Goal: Book appointment/travel/reservation

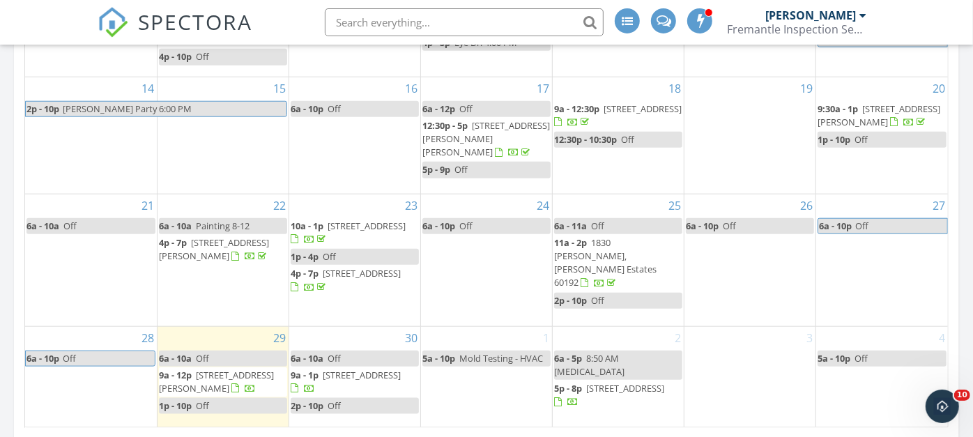
scroll to position [1084, 0]
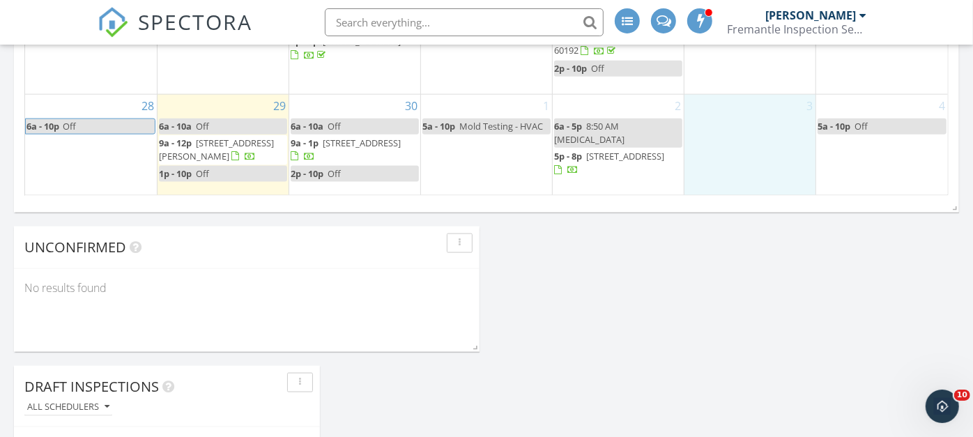
click at [762, 128] on div "3" at bounding box center [749, 145] width 131 height 101
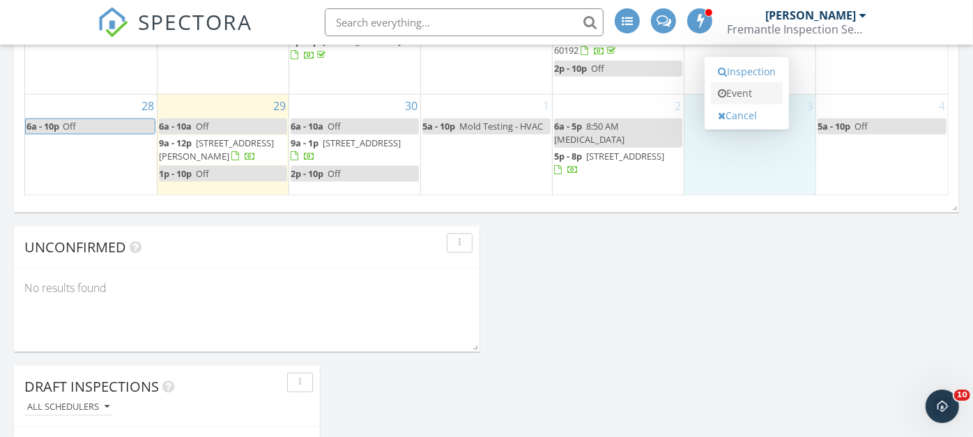
click at [756, 84] on link "Event" at bounding box center [747, 93] width 72 height 22
select select "9"
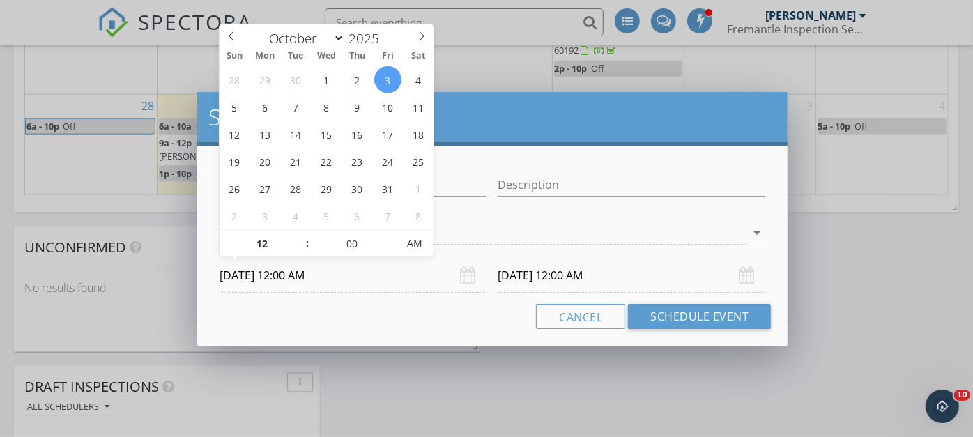
click at [385, 278] on input "[DATE] 12:00 AM" at bounding box center [354, 276] width 268 height 34
type input "01"
type input "[DATE] 1:00 AM"
click at [296, 235] on span at bounding box center [300, 237] width 10 height 14
type input "02"
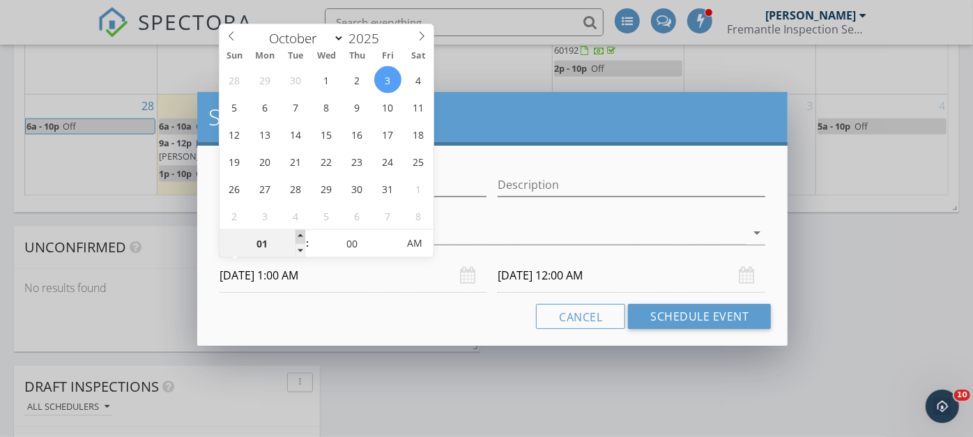
type input "[DATE] 2:00 AM"
click at [296, 235] on span at bounding box center [300, 237] width 10 height 14
type input "03"
type input "[DATE] 3:00 AM"
click at [296, 235] on span at bounding box center [300, 237] width 10 height 14
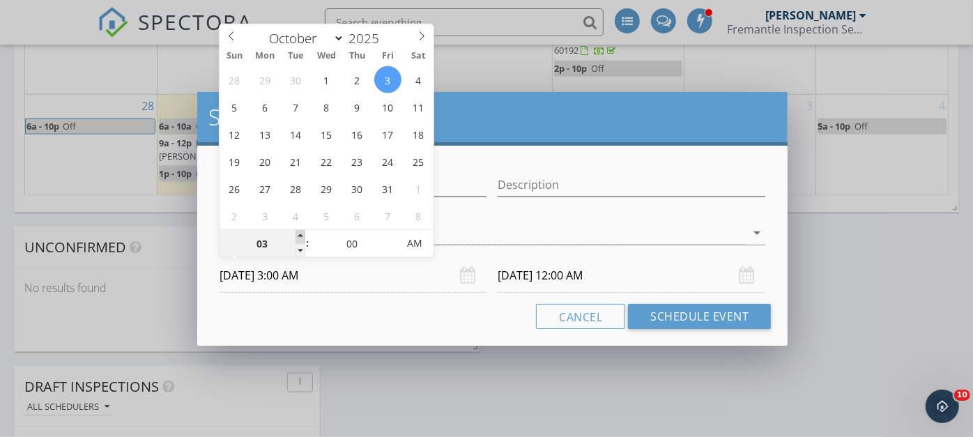
type input "04"
type input "[DATE] 4:00 AM"
click at [296, 235] on span at bounding box center [300, 237] width 10 height 14
type input "05"
type input "[DATE] 5:00 AM"
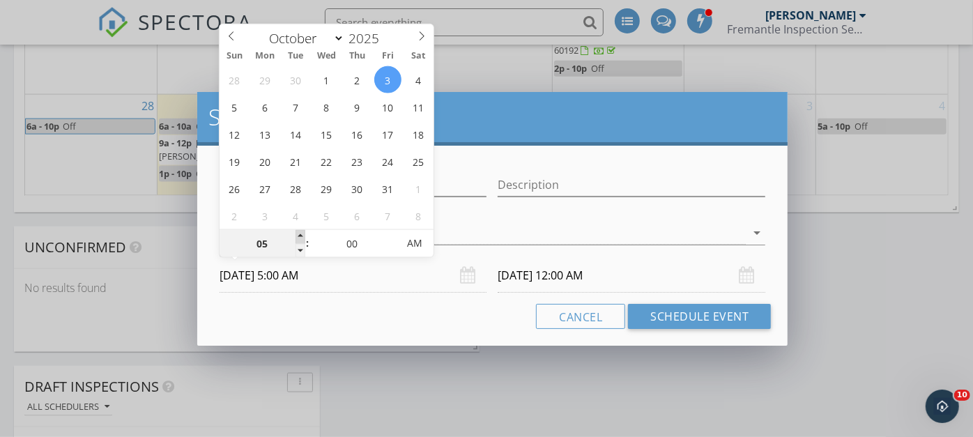
click at [296, 235] on span at bounding box center [300, 237] width 10 height 14
type input "[DATE] 5:00 AM"
type input "04"
type input "[DATE] 4:00 AM"
click at [302, 250] on span at bounding box center [300, 251] width 10 height 14
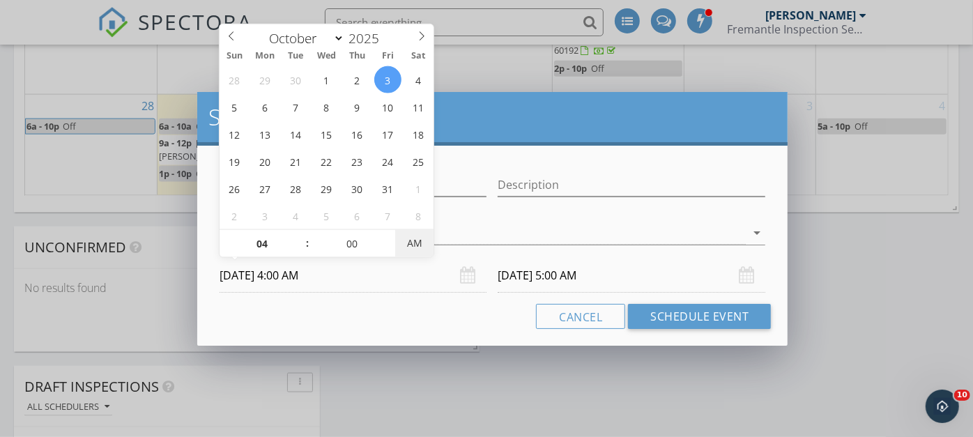
type input "[DATE] 4:00 AM"
type input "[DATE] 4:00 PM"
click at [413, 245] on span "AM" at bounding box center [414, 243] width 38 height 28
type input "[DATE] 4:00 AM"
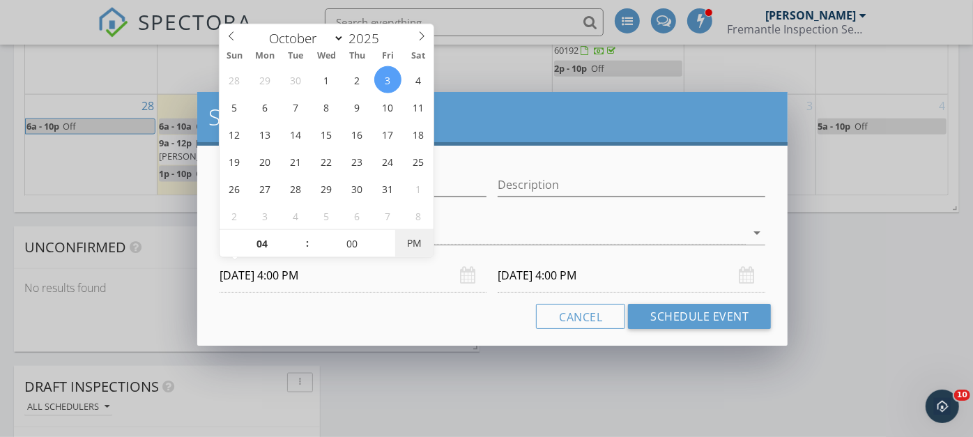
type input "[DATE] 4:00 AM"
click at [416, 243] on span "AM" at bounding box center [414, 243] width 38 height 28
type input "[DATE] 4:00 PM"
click at [418, 244] on span "PM" at bounding box center [414, 243] width 38 height 28
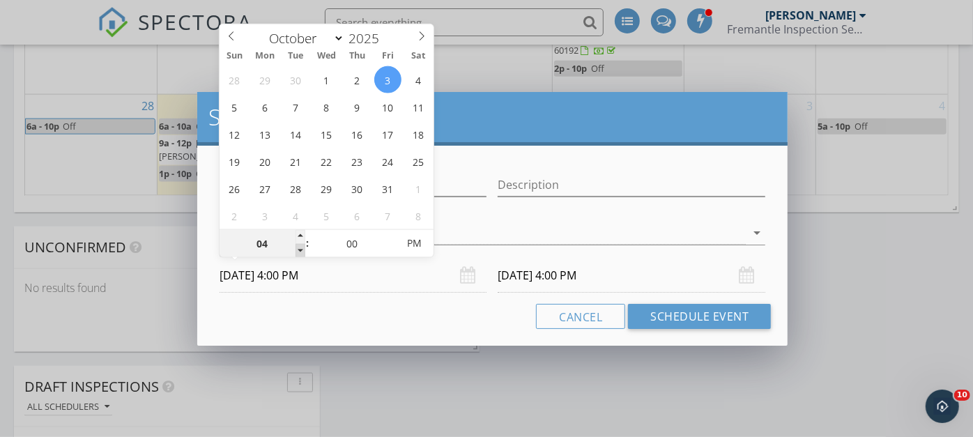
type input "03"
type input "[DATE] 3:00 PM"
click at [300, 249] on span at bounding box center [300, 251] width 10 height 14
click at [627, 277] on input "[DATE] 3:00 PM" at bounding box center [632, 276] width 268 height 34
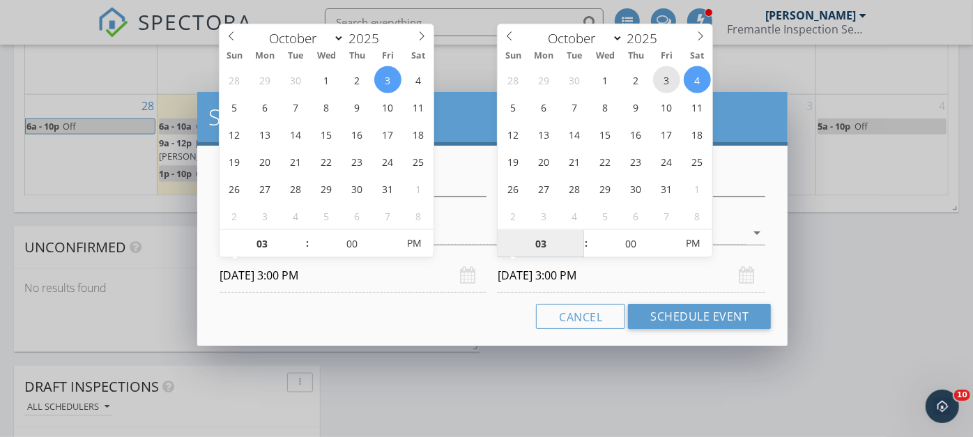
type input "[DATE] 3:00 PM"
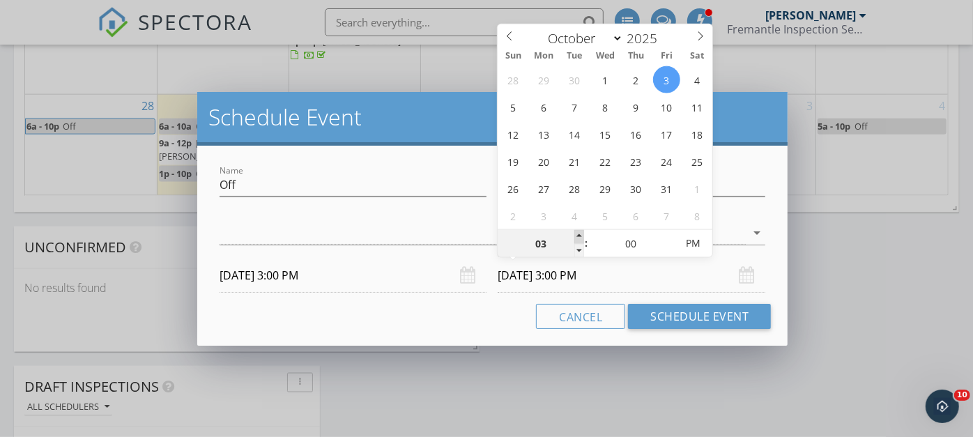
type input "04"
type input "[DATE] 4:00 PM"
click at [577, 238] on span at bounding box center [579, 237] width 10 height 14
type input "05"
type input "[DATE] 5:00 PM"
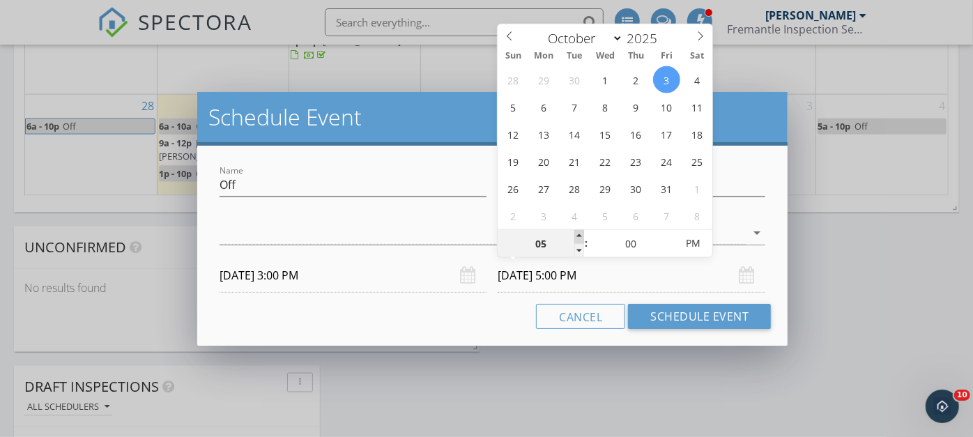
click at [577, 238] on span at bounding box center [579, 237] width 10 height 14
type input "06"
type input "[DATE] 6:00 PM"
click at [579, 233] on span at bounding box center [579, 237] width 10 height 14
type input "07"
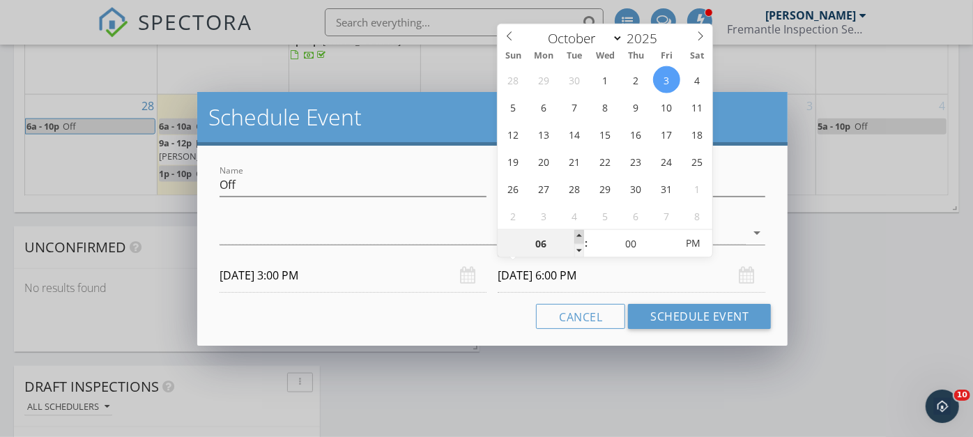
type input "[DATE] 7:00 PM"
click at [579, 233] on span at bounding box center [579, 237] width 10 height 14
type input "08"
type input "[DATE] 8:00 PM"
click at [579, 233] on span at bounding box center [579, 237] width 10 height 14
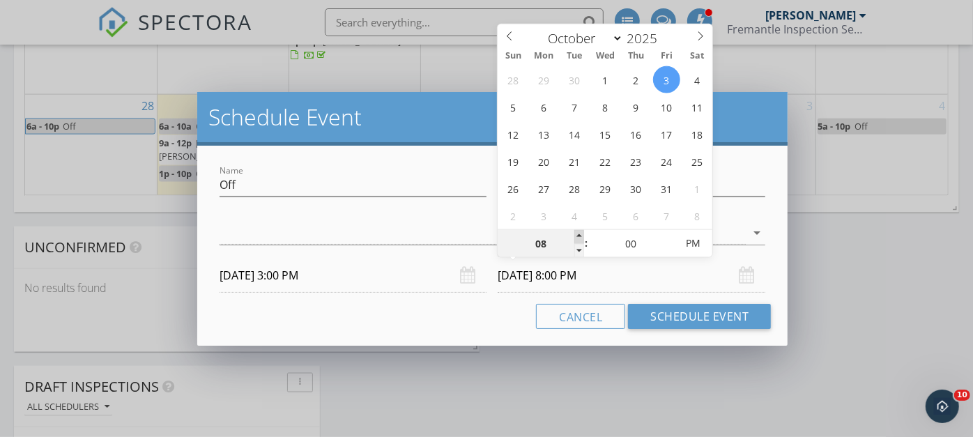
type input "09"
type input "[DATE] 9:00 PM"
click at [579, 233] on span at bounding box center [579, 237] width 10 height 14
type input "10"
type input "[DATE] 10:00 PM"
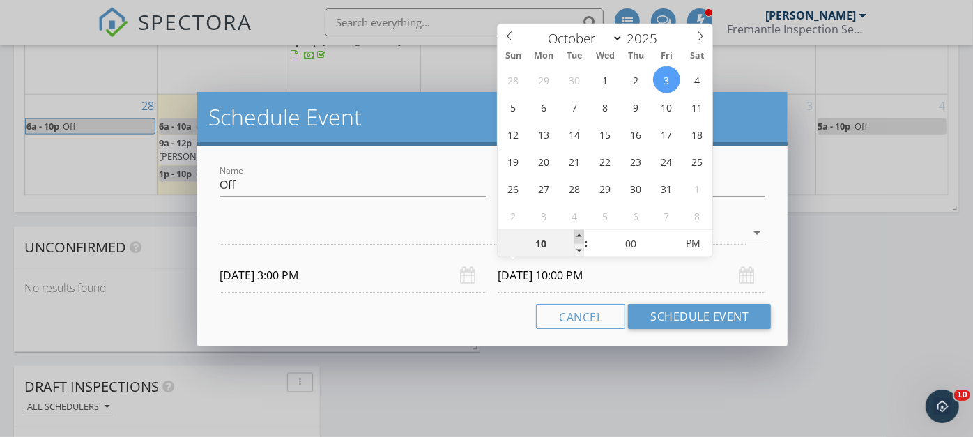
click at [579, 233] on span at bounding box center [579, 237] width 10 height 14
click at [394, 229] on div at bounding box center [483, 233] width 527 height 23
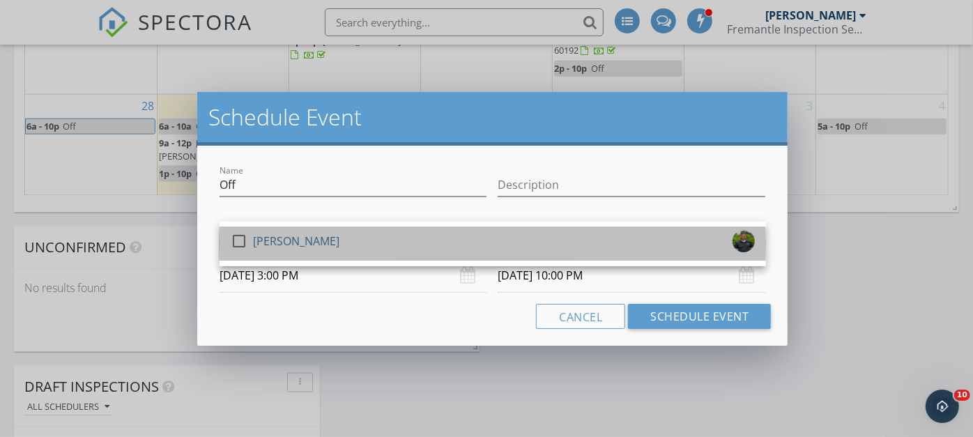
click at [390, 231] on div "check_box_outline_blank [PERSON_NAME]" at bounding box center [493, 244] width 524 height 28
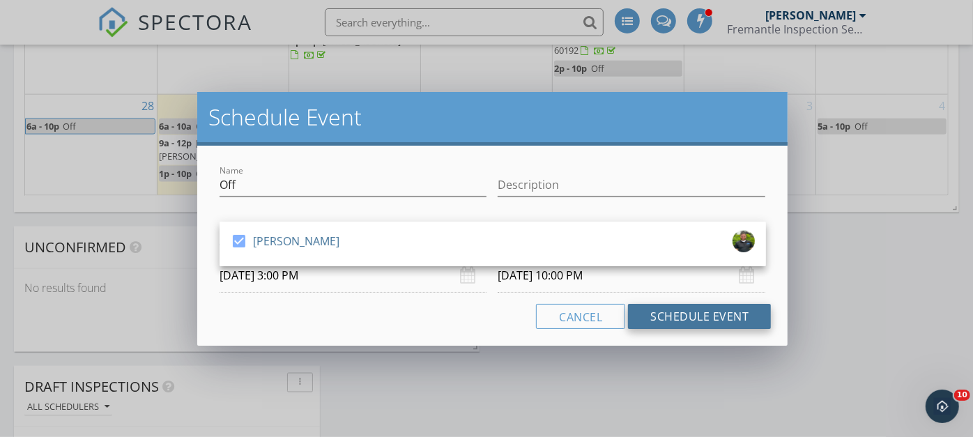
click at [678, 318] on button "Schedule Event" at bounding box center [699, 316] width 143 height 25
